Goal: Entertainment & Leisure: Consume media (video, audio)

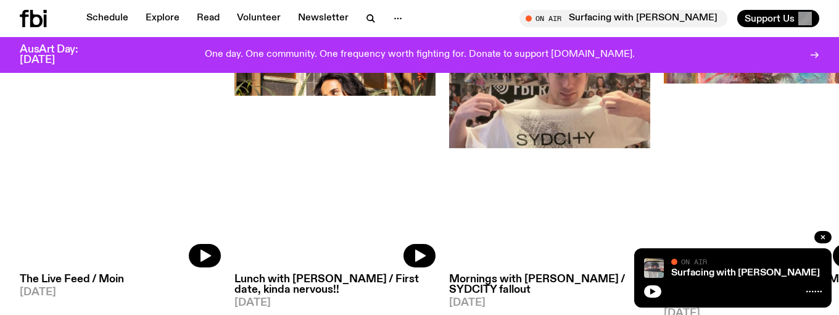
scroll to position [659, 0]
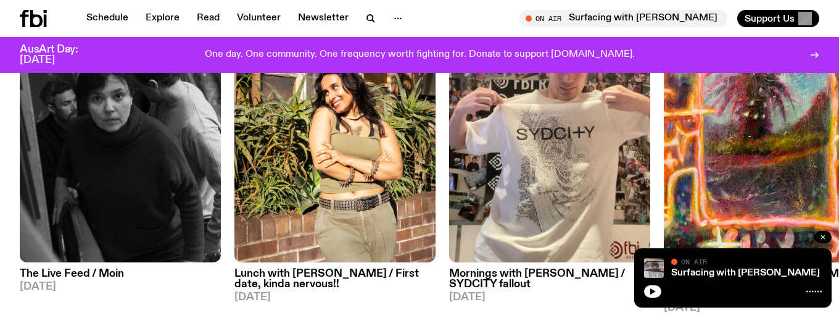
click at [824, 236] on icon "button" at bounding box center [822, 236] width 7 height 7
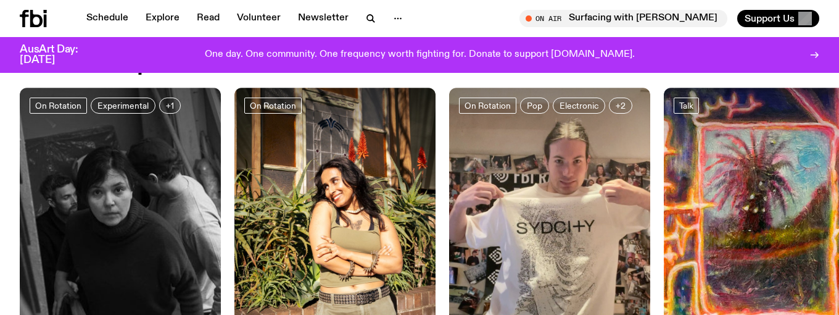
scroll to position [538, 0]
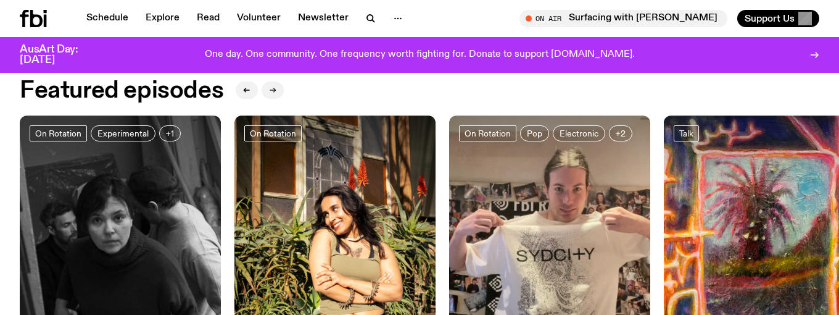
click at [267, 91] on button "button" at bounding box center [273, 89] width 22 height 17
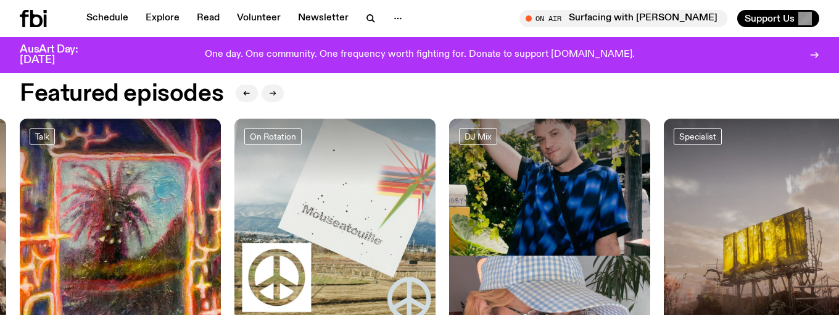
scroll to position [532, 0]
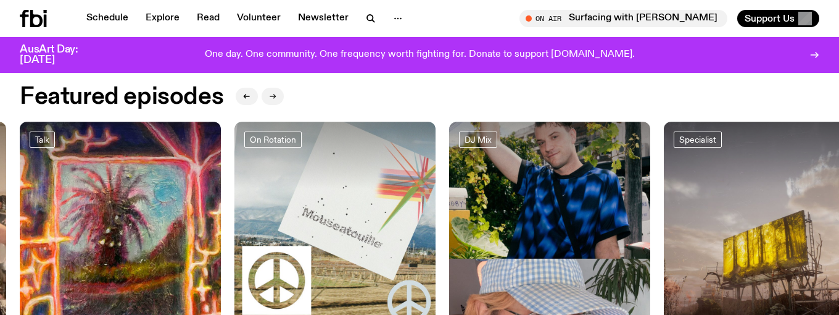
click at [267, 91] on button "button" at bounding box center [273, 96] width 22 height 17
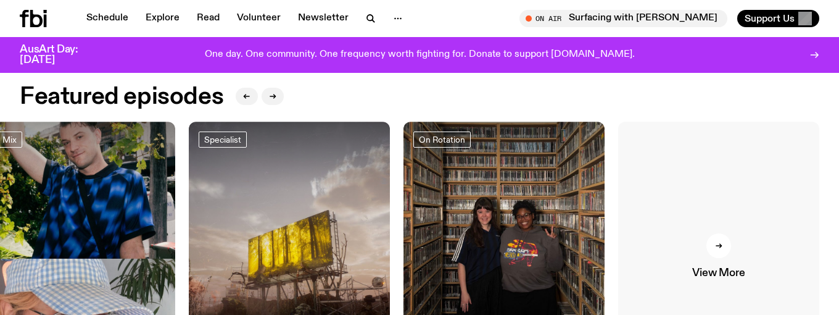
click at [667, 226] on link "View More" at bounding box center [718, 256] width 201 height 268
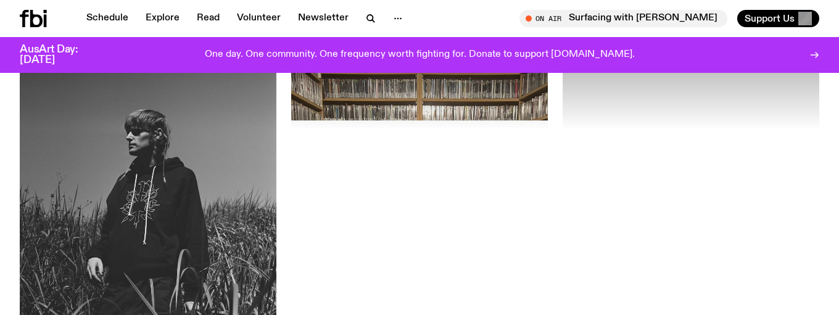
scroll to position [1776, 0]
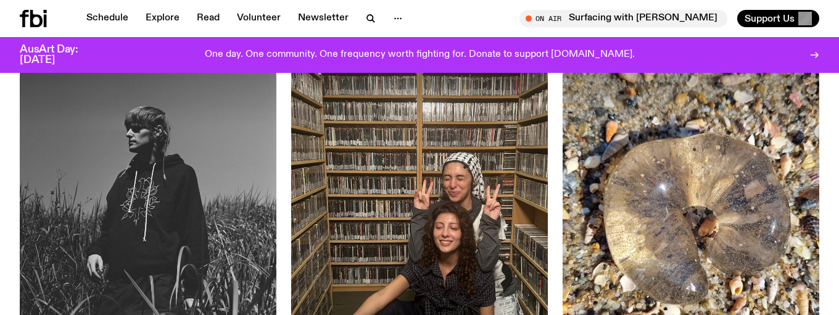
click at [364, 186] on img at bounding box center [419, 212] width 257 height 342
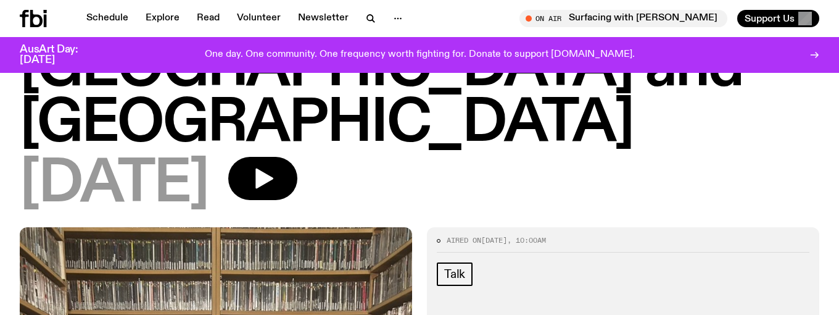
scroll to position [121, 0]
